Goal: Transaction & Acquisition: Obtain resource

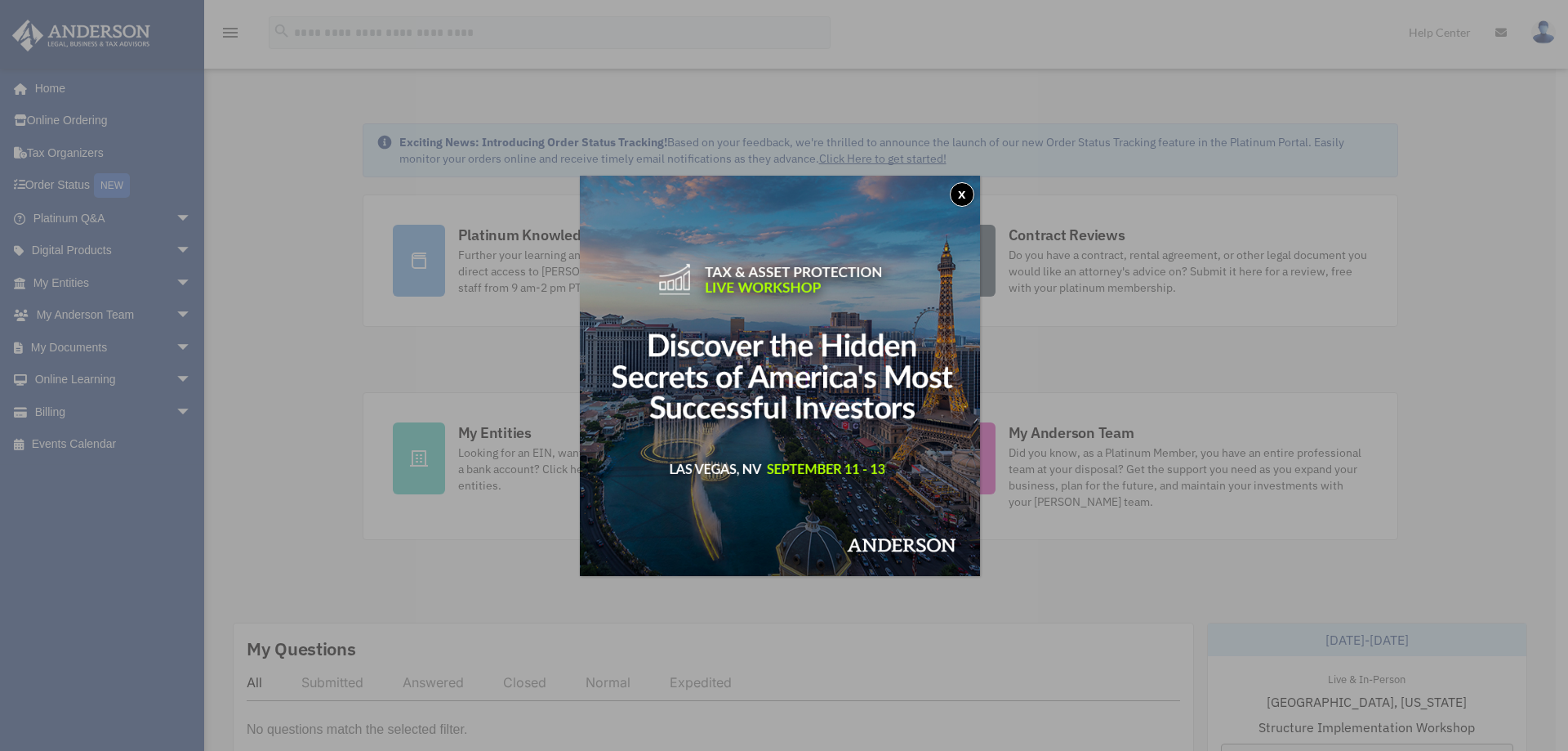
click at [966, 188] on button "x" at bounding box center [961, 194] width 25 height 25
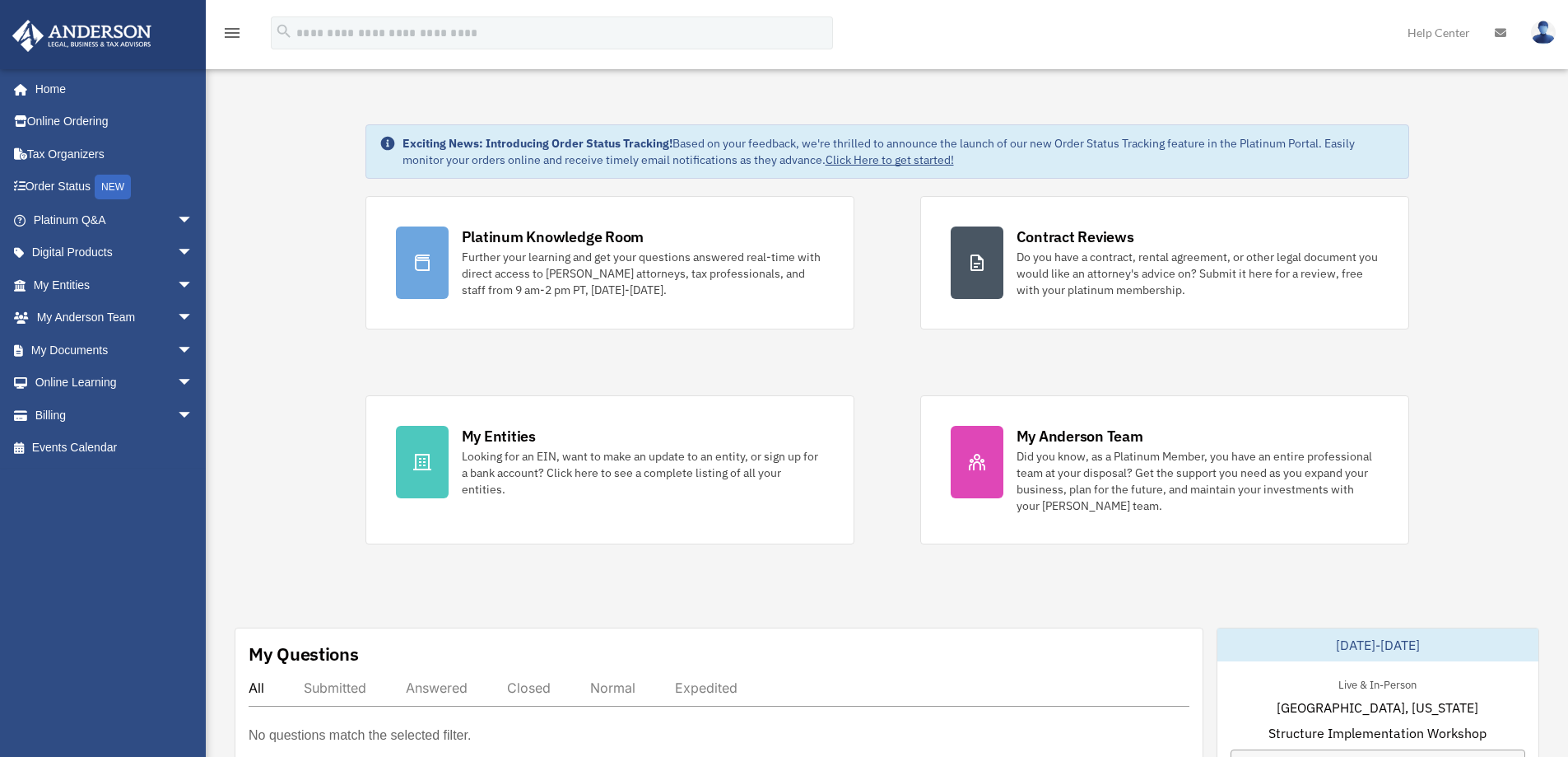
click at [79, 345] on link "My Documents arrow_drop_down" at bounding box center [114, 350] width 207 height 33
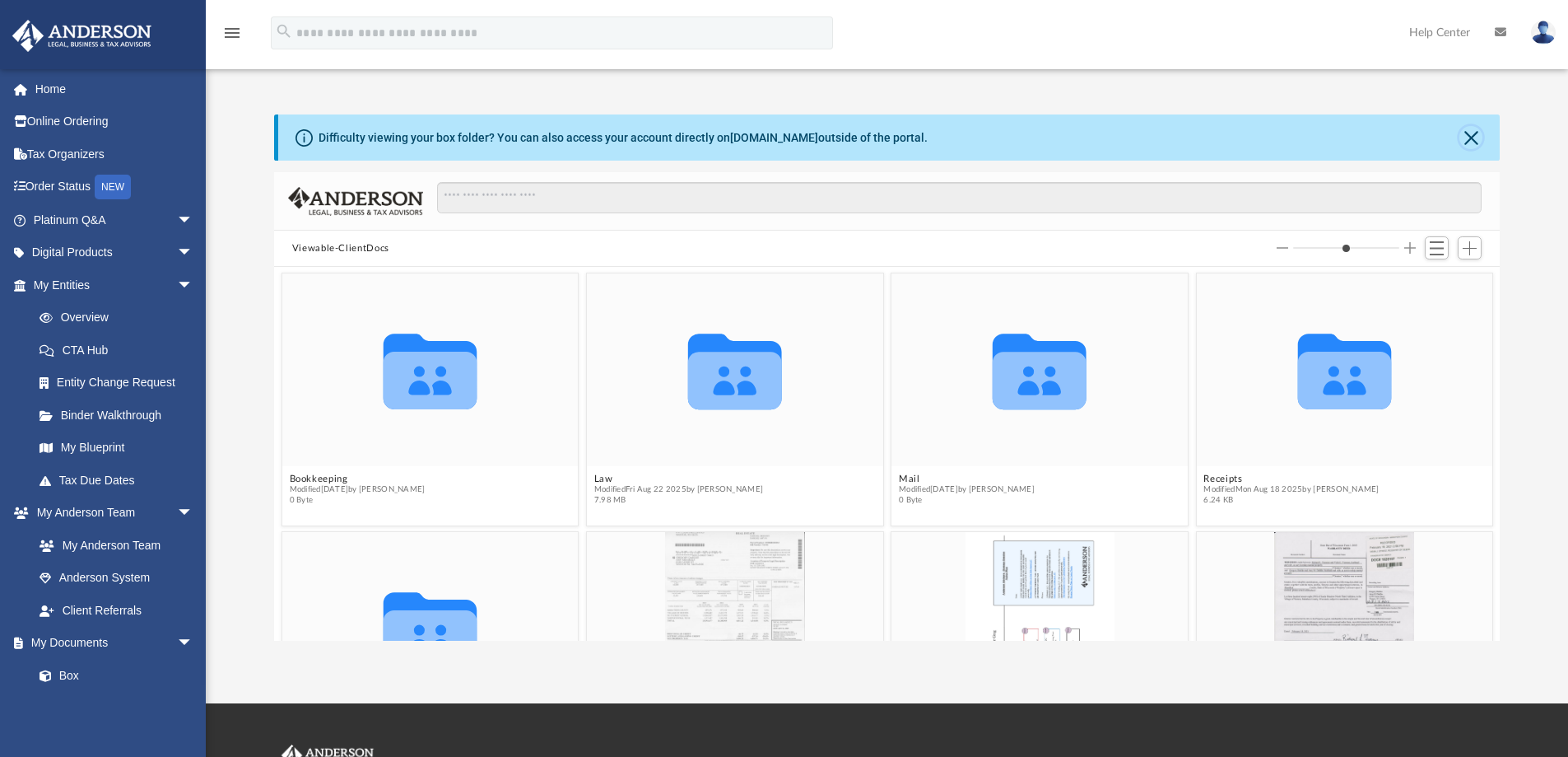
click at [1474, 136] on button "Close" at bounding box center [1471, 137] width 23 height 23
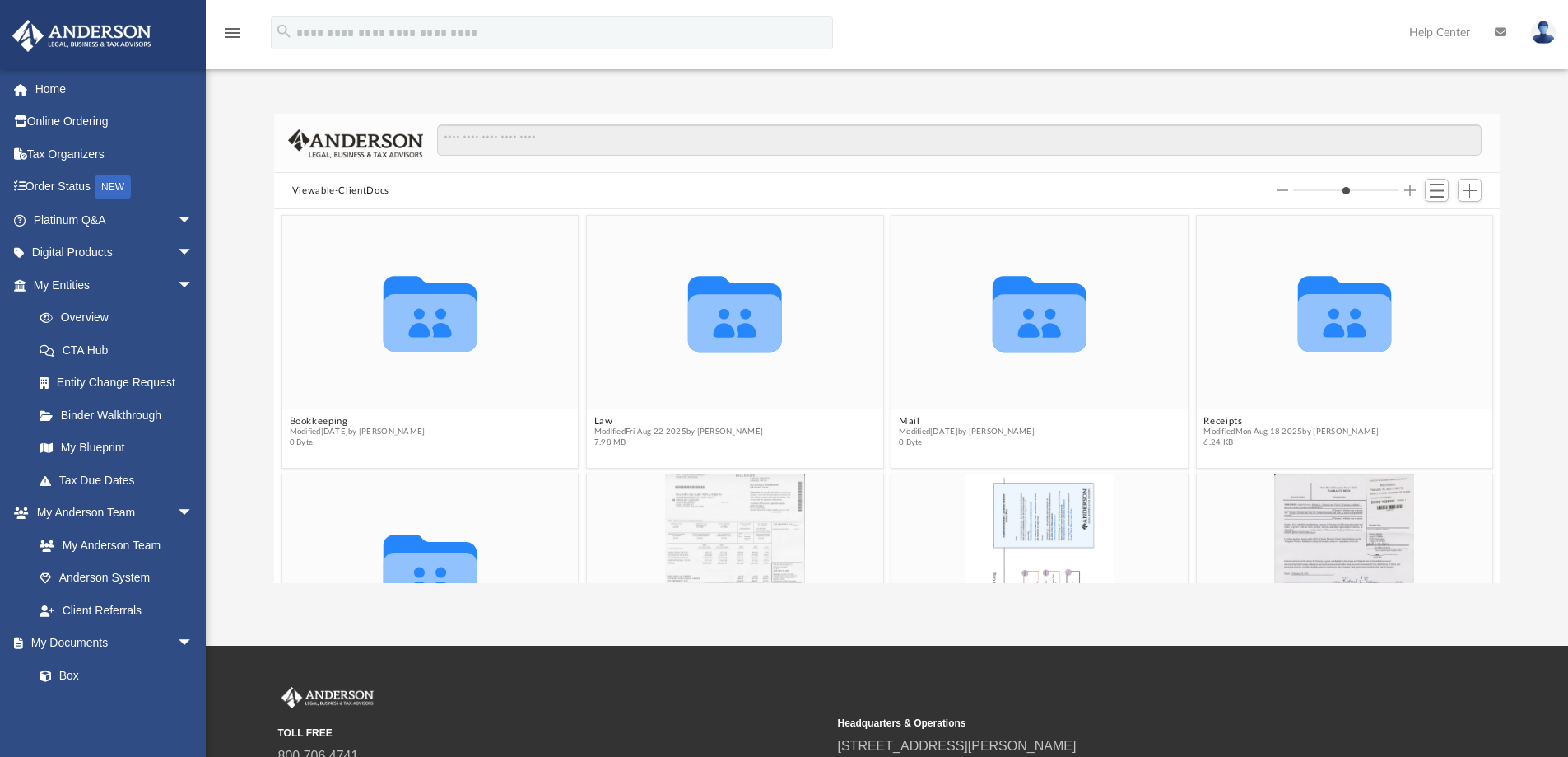
click at [701, 321] on icon "grid" at bounding box center [735, 322] width 94 height 58
click at [605, 420] on button "Law" at bounding box center [679, 421] width 168 height 10
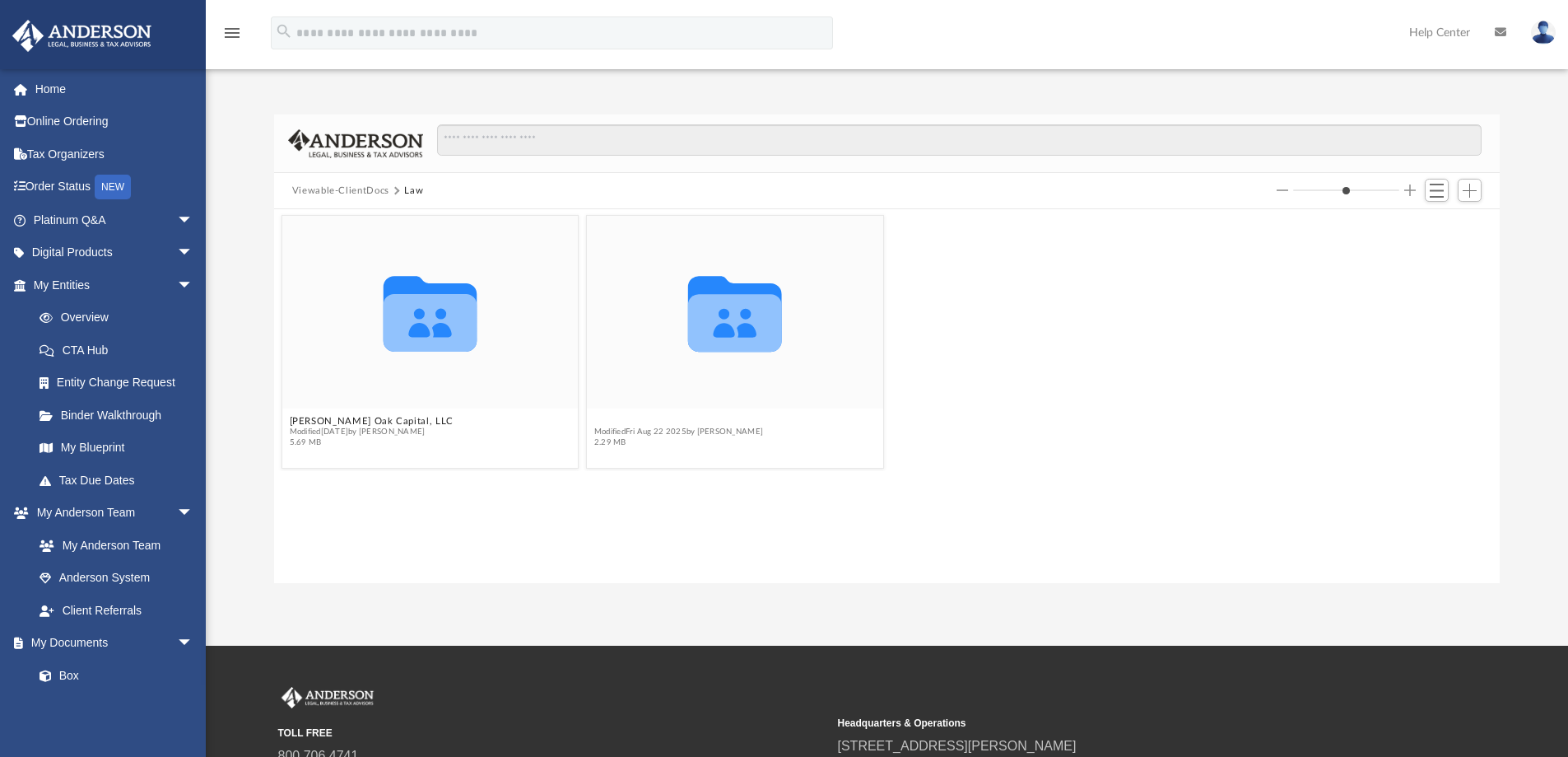
click at [608, 419] on button "Trusts" at bounding box center [679, 421] width 168 height 10
click at [620, 418] on button "Land Trusts" at bounding box center [679, 421] width 168 height 10
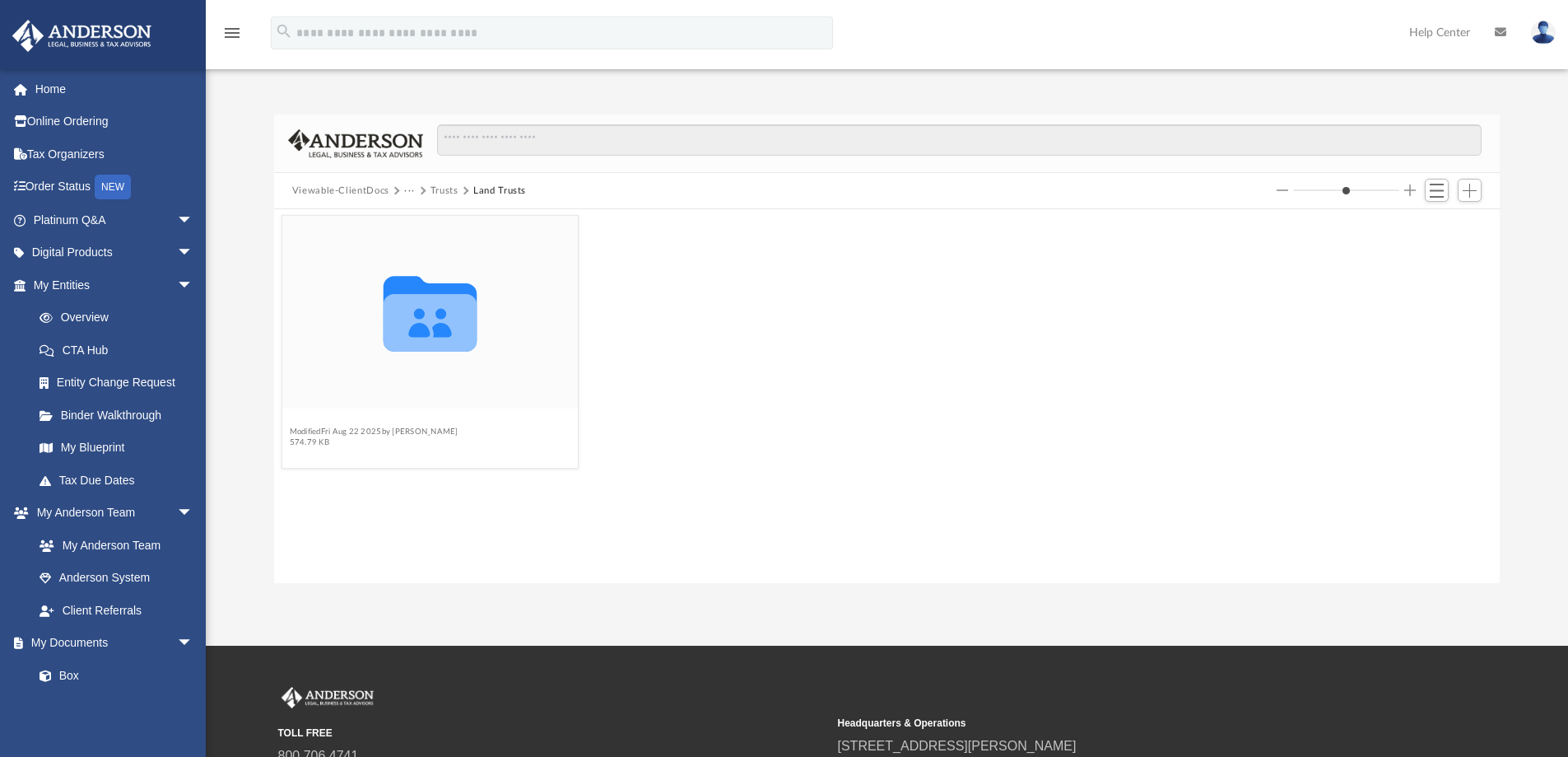
click at [333, 418] on button "Land Trust - 6108 Canoe Street Trust" at bounding box center [378, 421] width 179 height 10
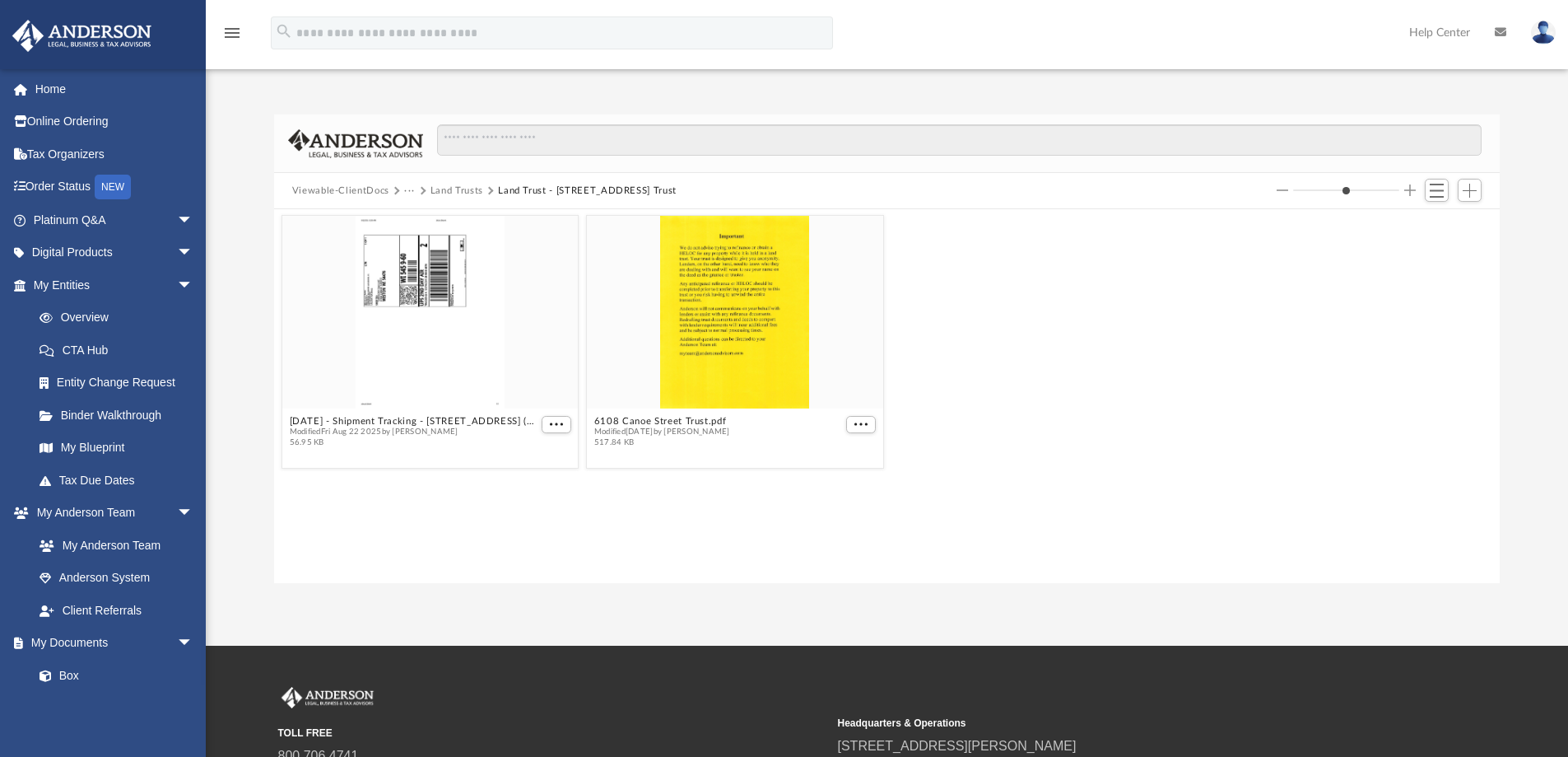
click at [747, 308] on div "grid" at bounding box center [735, 312] width 296 height 192
click at [640, 418] on button "6108 Canoe Street Trust.pdf" at bounding box center [662, 421] width 136 height 10
